Goal: Task Accomplishment & Management: Manage account settings

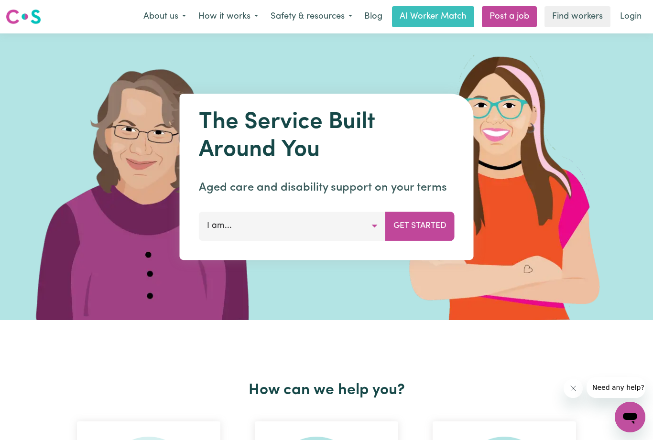
click at [630, 19] on link "Login" at bounding box center [630, 16] width 33 height 21
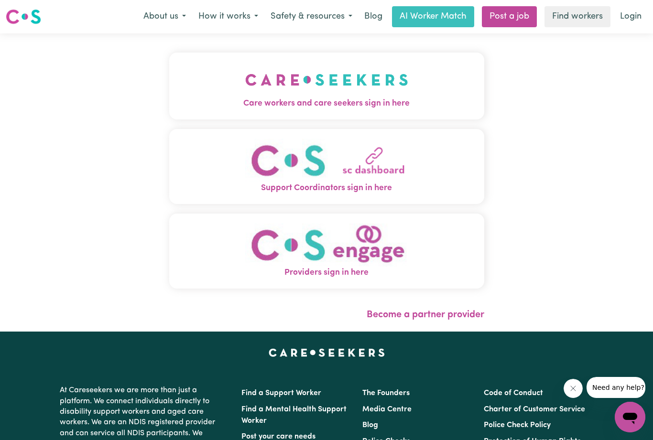
click at [430, 88] on button "Care workers and care seekers sign in here" at bounding box center [326, 86] width 315 height 67
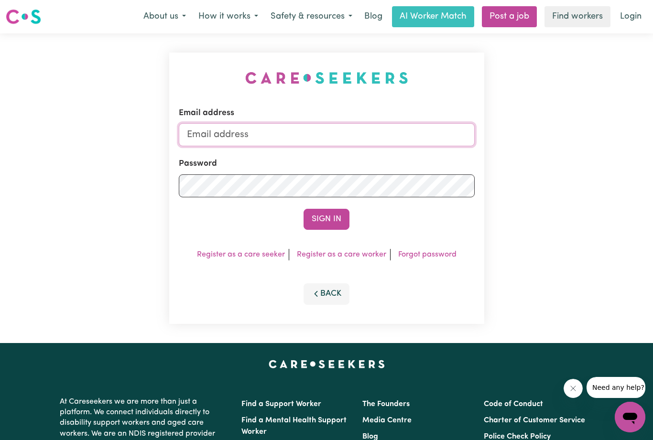
click at [237, 131] on input "Email address" at bounding box center [327, 134] width 296 height 23
type input "[EMAIL_ADDRESS][DOMAIN_NAME]"
click at [327, 220] on button "Sign In" at bounding box center [327, 219] width 46 height 21
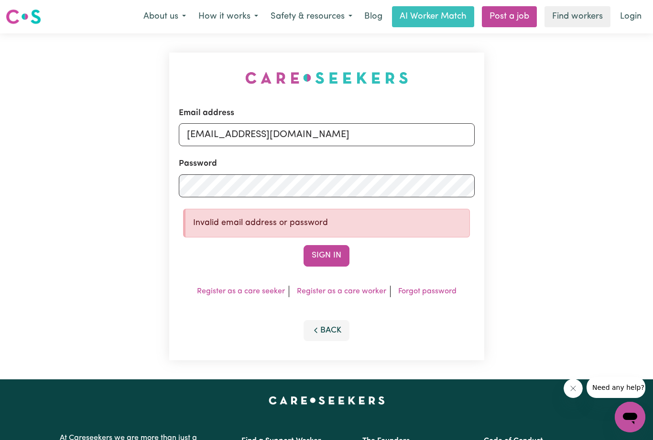
click at [327, 256] on button "Sign In" at bounding box center [327, 255] width 46 height 21
click at [428, 294] on link "Forgot password" at bounding box center [427, 292] width 58 height 8
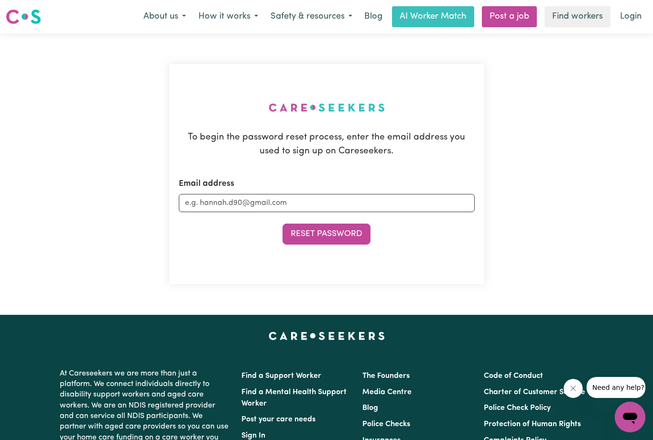
click at [326, 241] on button "Reset Password" at bounding box center [327, 234] width 88 height 21
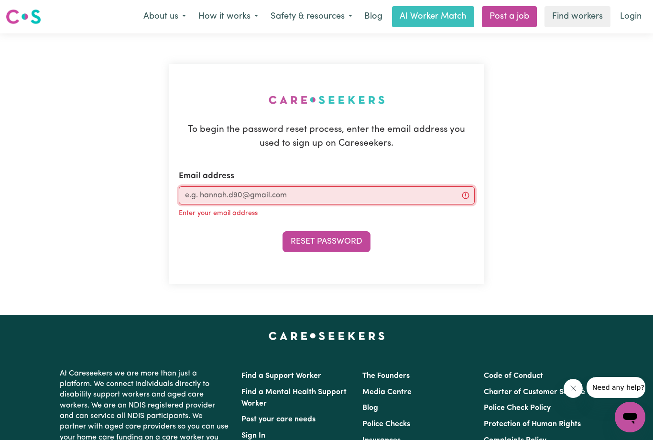
click at [280, 200] on div "Email address Enter your email address" at bounding box center [327, 195] width 296 height 50
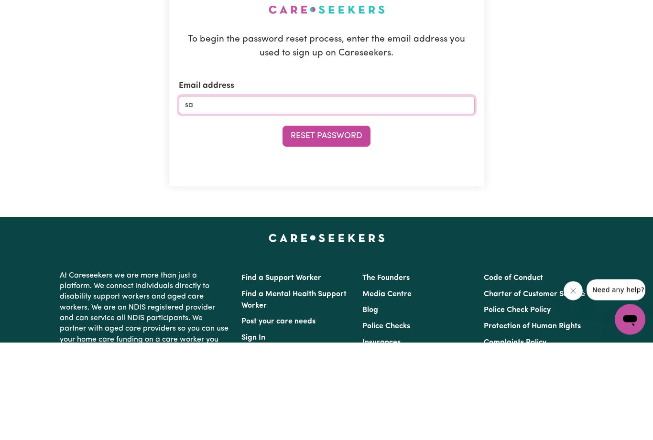
type input "[EMAIL_ADDRESS][DOMAIN_NAME]"
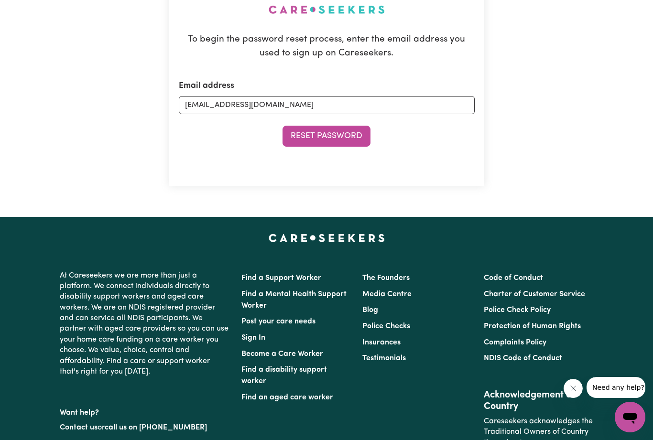
click at [339, 142] on button "Reset Password" at bounding box center [327, 136] width 88 height 21
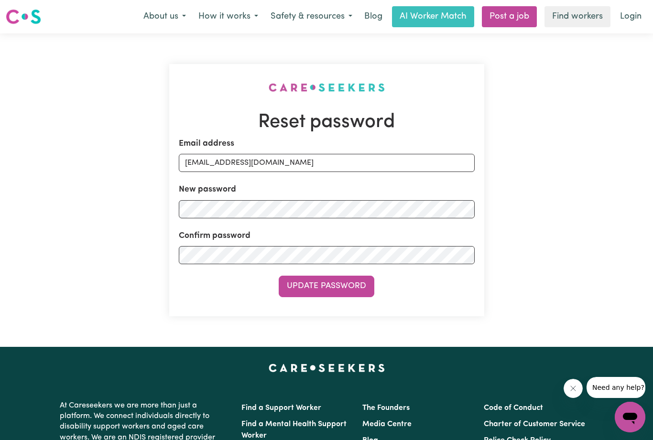
click at [343, 286] on button "Update Password" at bounding box center [327, 286] width 96 height 21
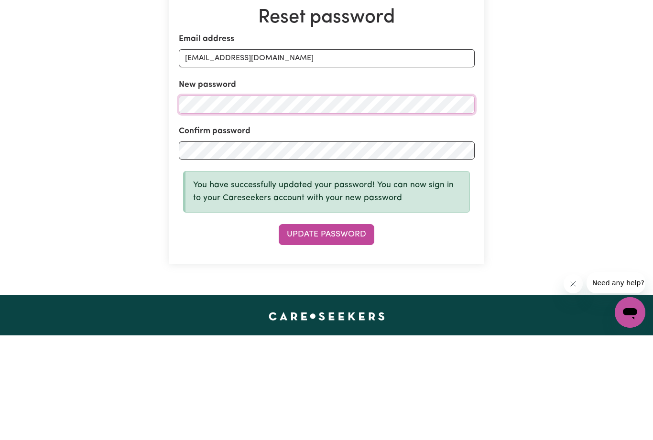
scroll to position [105, 0]
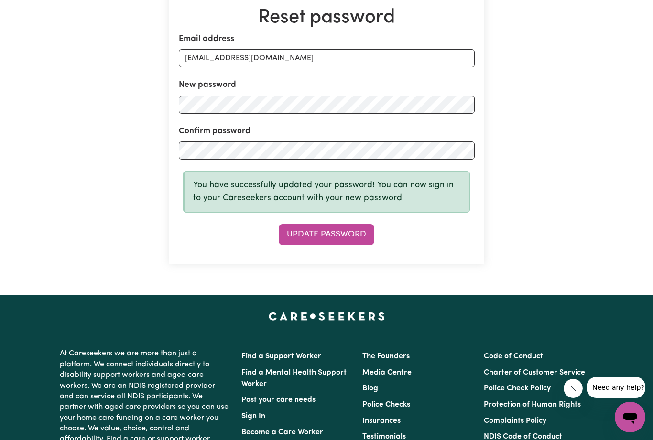
click at [349, 231] on button "Update Password" at bounding box center [327, 234] width 96 height 21
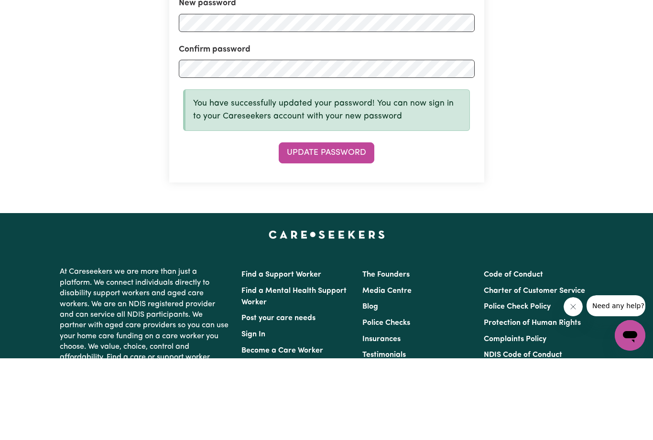
click at [328, 224] on button "Update Password" at bounding box center [327, 234] width 96 height 21
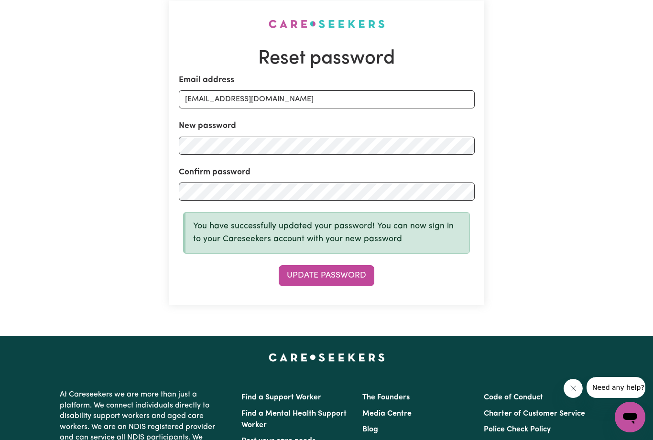
scroll to position [64, 0]
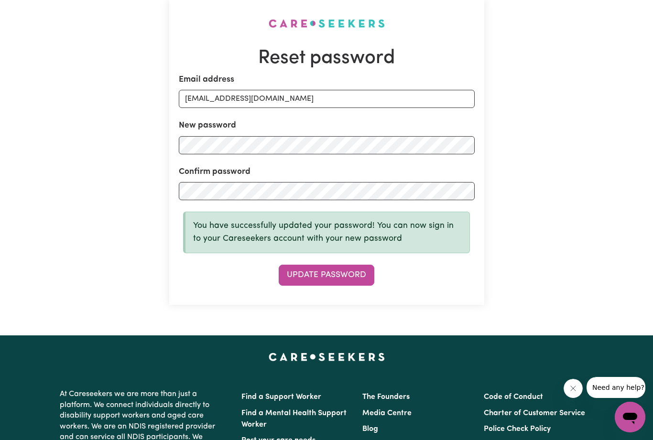
click at [334, 284] on button "Update Password" at bounding box center [327, 275] width 96 height 21
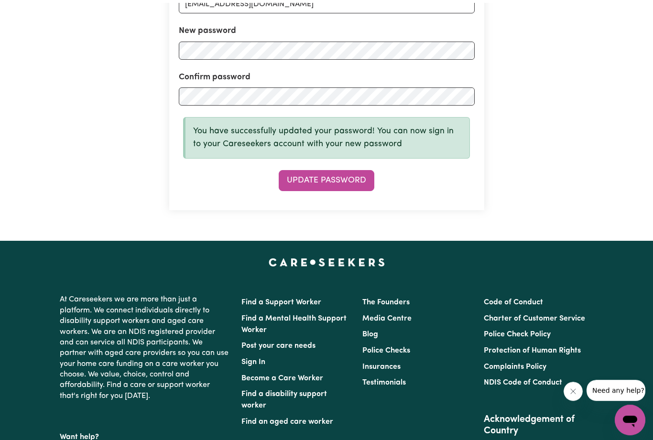
scroll to position [0, 0]
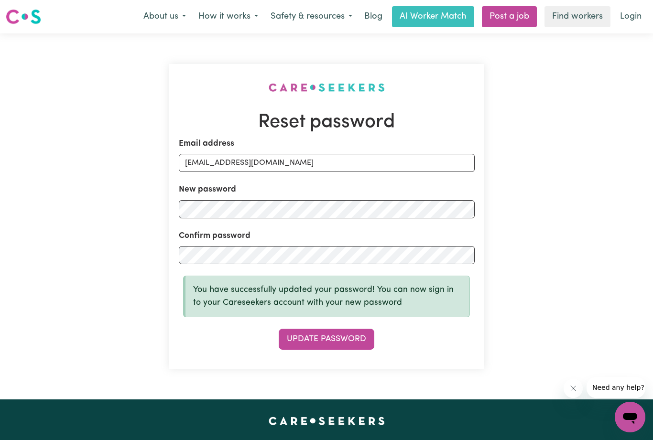
click at [629, 20] on link "Login" at bounding box center [630, 16] width 33 height 21
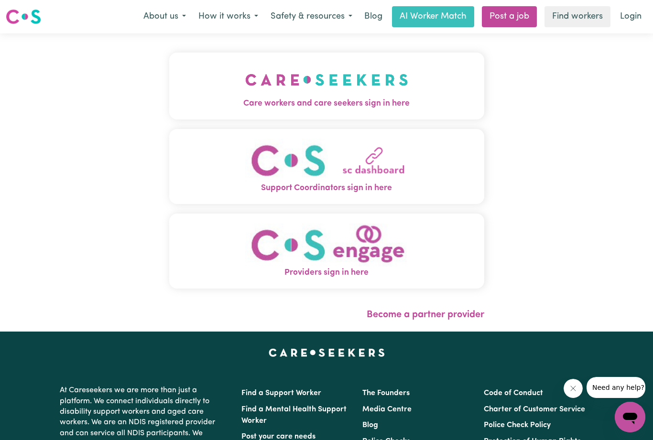
click at [398, 167] on img "Support Coordinators sign in here" at bounding box center [326, 161] width 163 height 44
